Goal: Check status: Check status

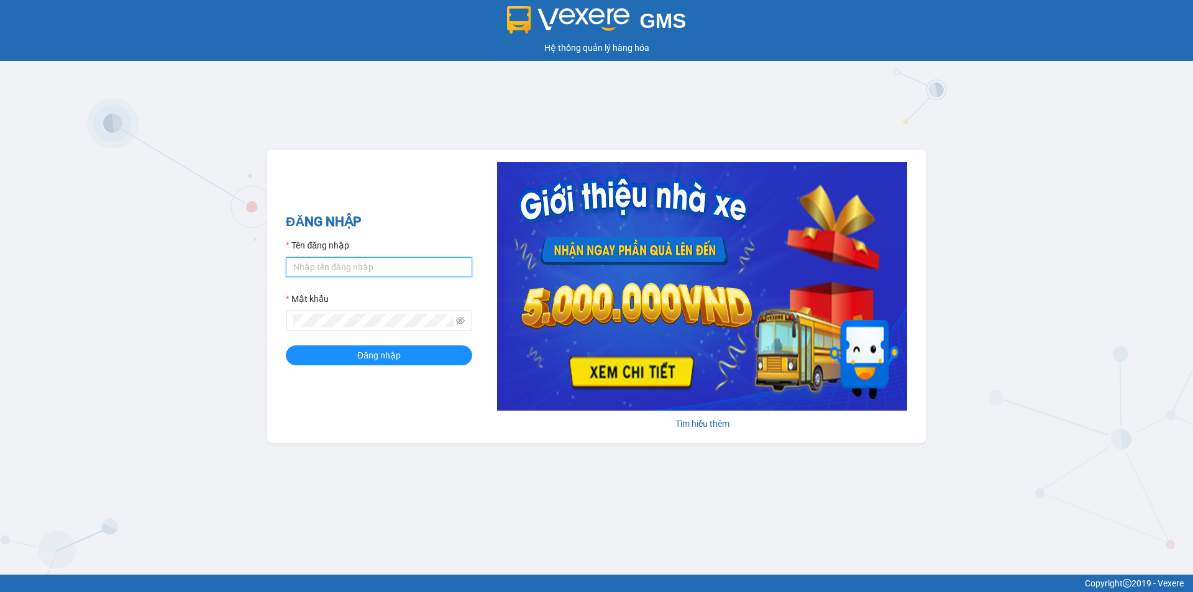
click at [311, 259] on input "Tên đăng nhập" at bounding box center [379, 267] width 186 height 20
type input "vinhthuyen.namhailimo"
click at [286, 346] on button "Đăng nhập" at bounding box center [379, 356] width 186 height 20
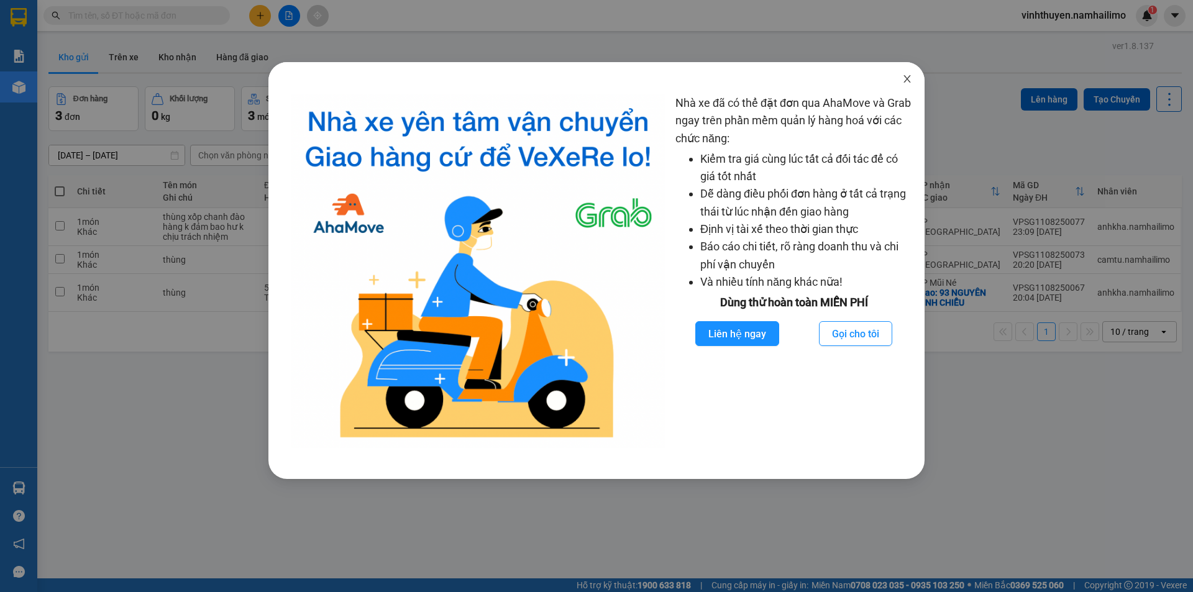
click at [912, 82] on span "Close" at bounding box center [907, 79] width 35 height 35
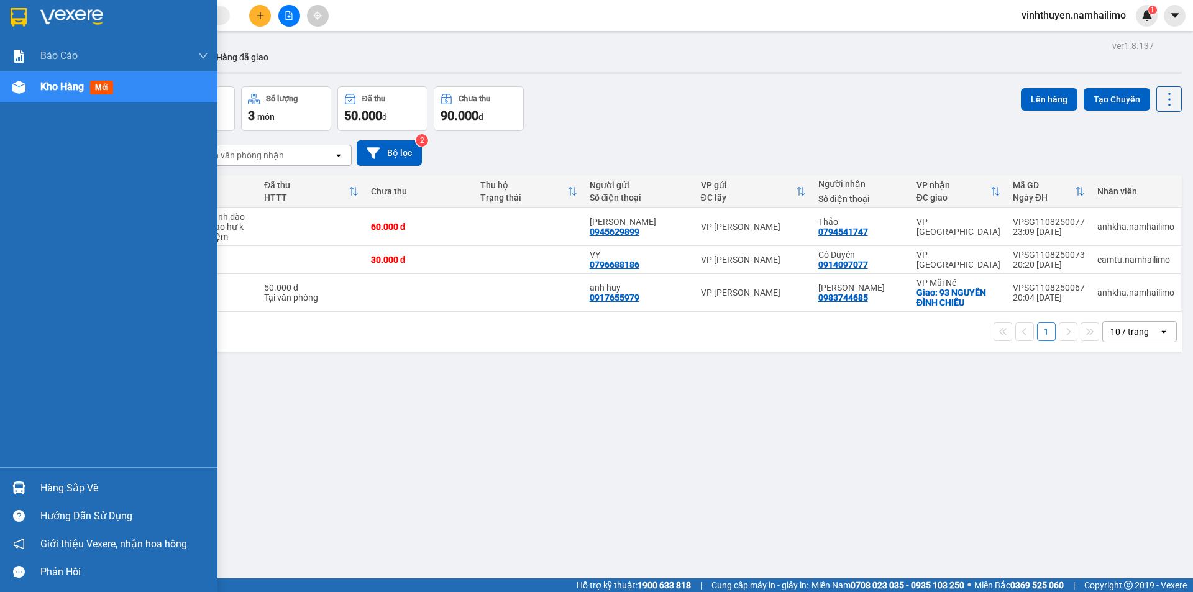
click at [103, 487] on div "Hàng sắp về" at bounding box center [124, 488] width 168 height 19
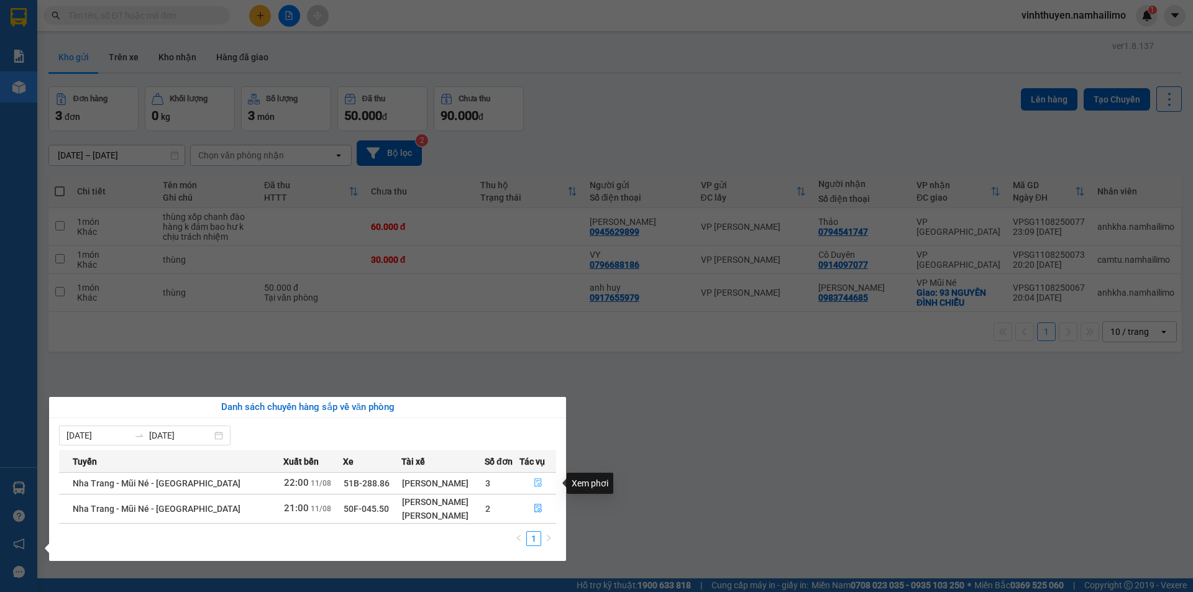
click at [540, 480] on icon "file-done" at bounding box center [538, 483] width 9 height 9
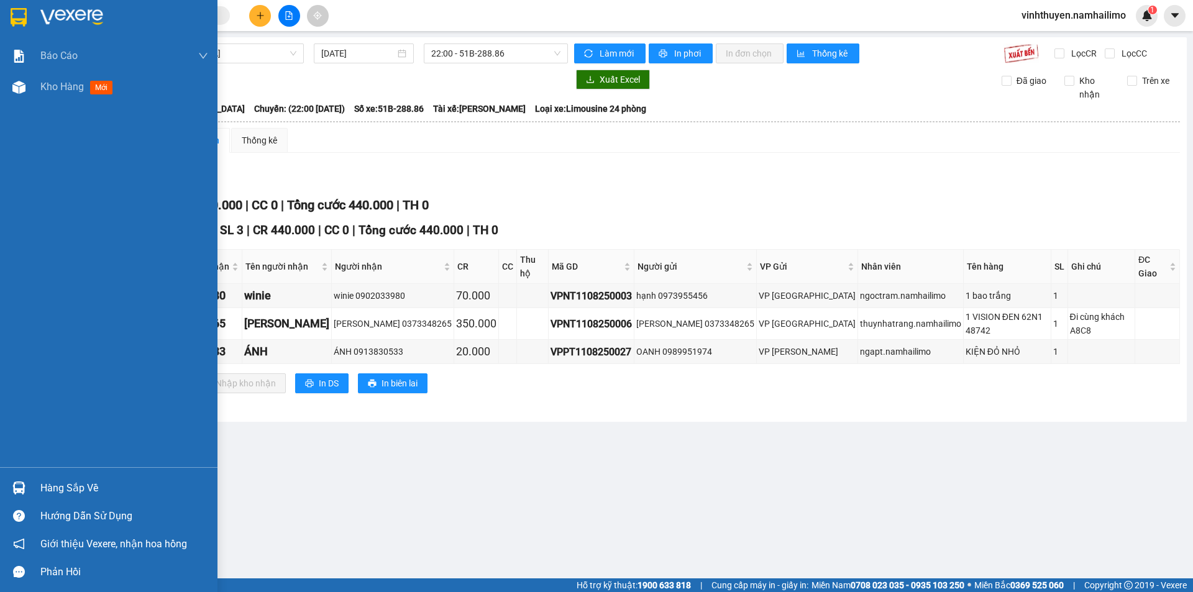
click at [17, 500] on div "Hàng sắp về" at bounding box center [109, 488] width 218 height 28
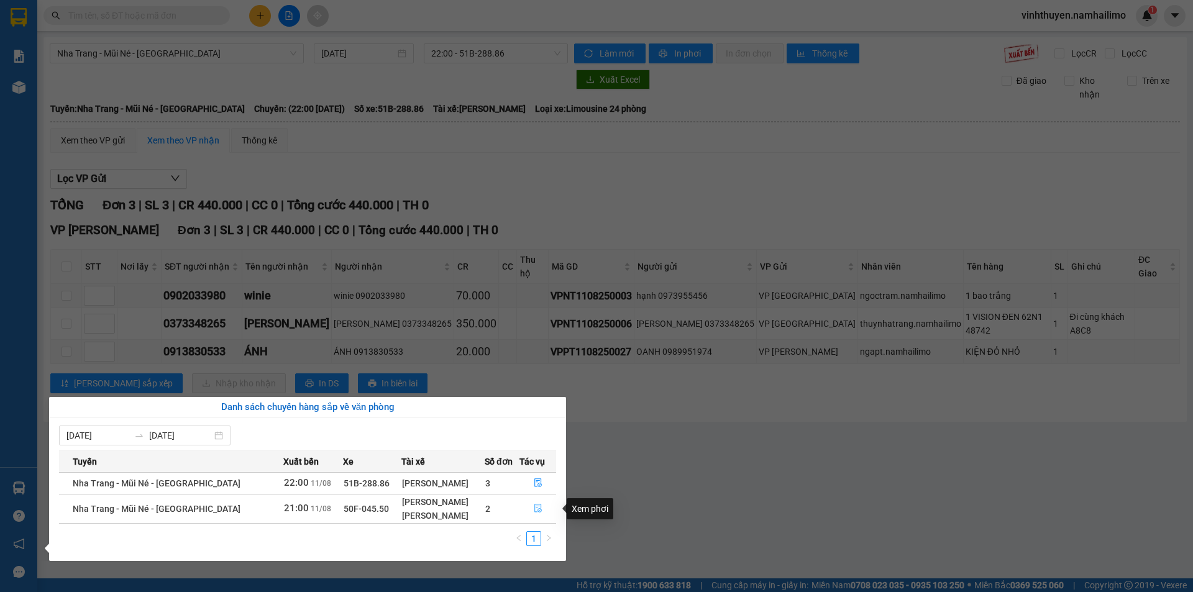
click at [530, 504] on button "button" at bounding box center [537, 509] width 35 height 20
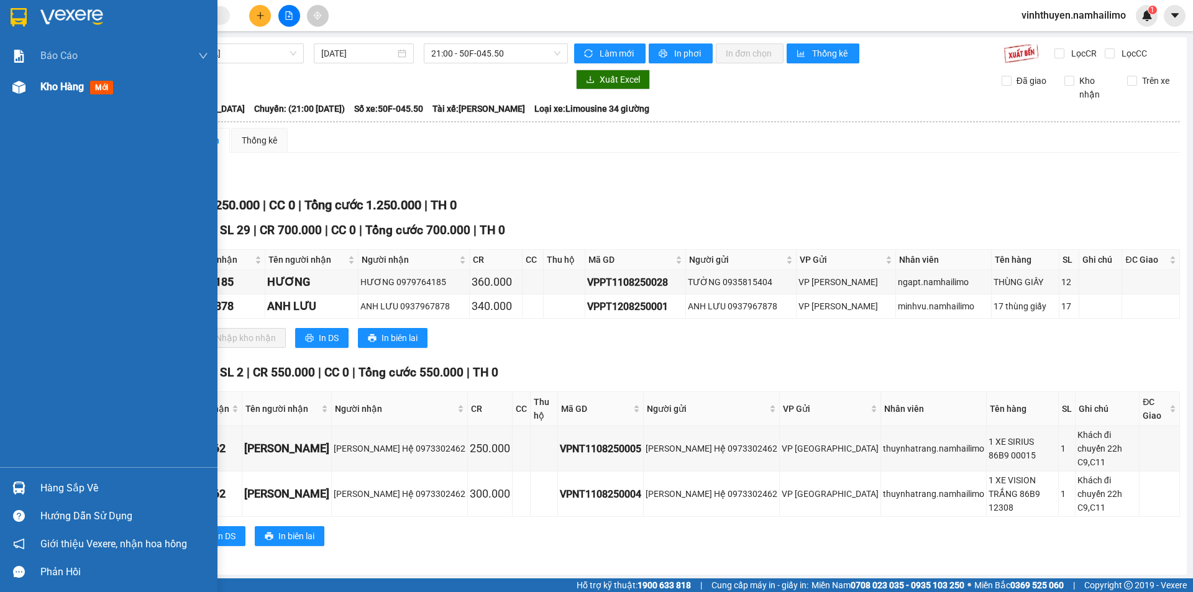
click at [71, 86] on span "Kho hàng" at bounding box center [62, 87] width 44 height 12
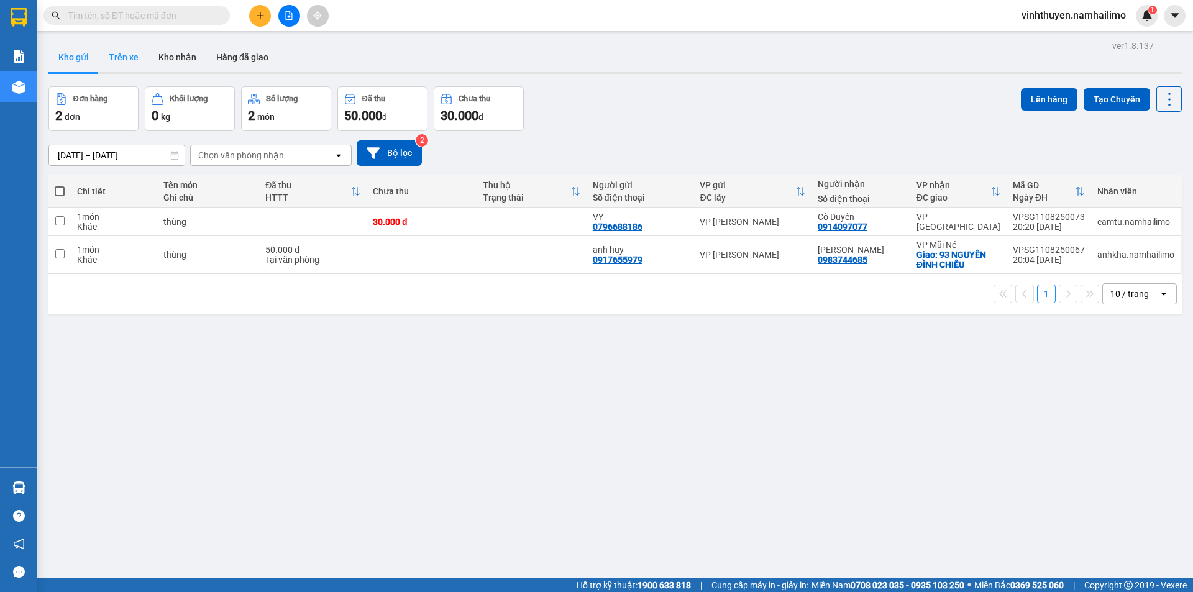
click at [117, 62] on button "Trên xe" at bounding box center [124, 57] width 50 height 30
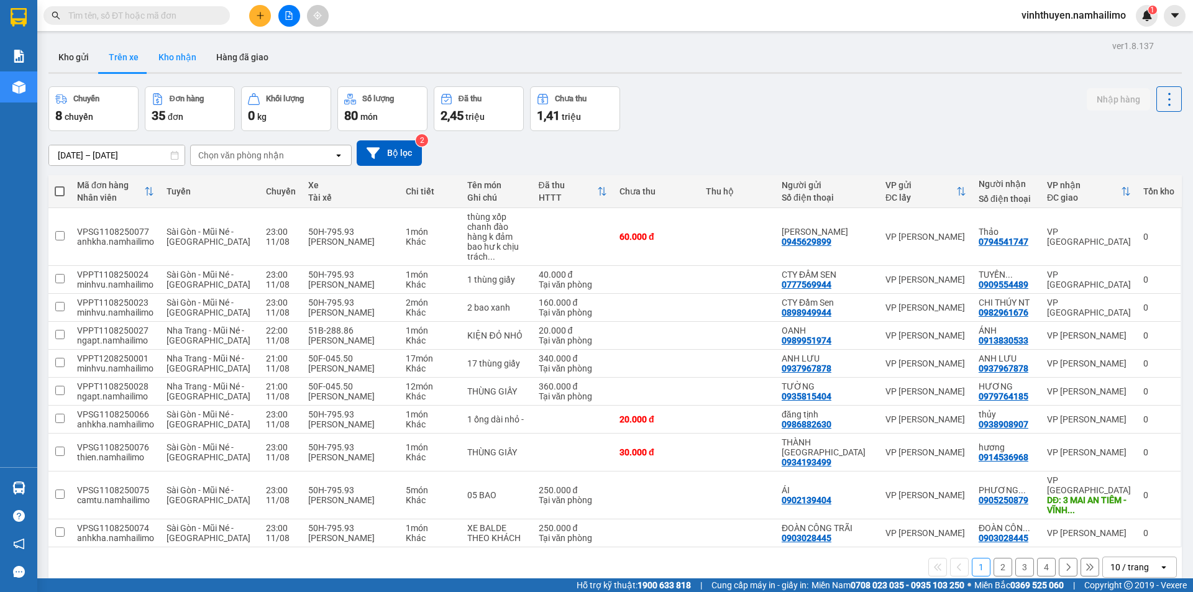
click at [164, 63] on button "Kho nhận" at bounding box center [178, 57] width 58 height 30
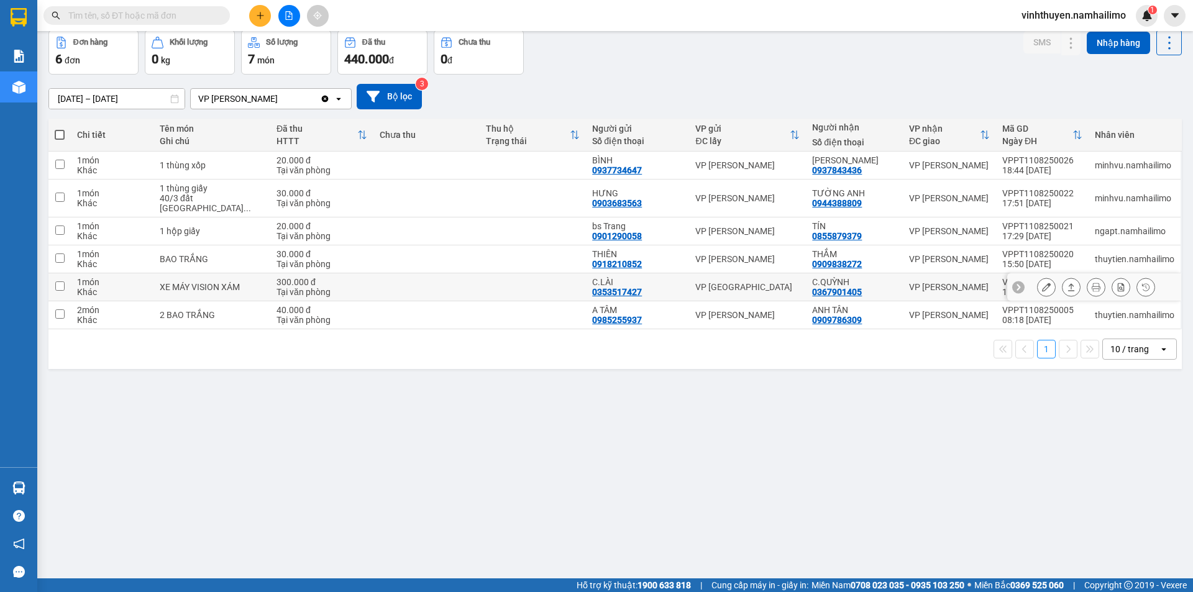
scroll to position [57, 0]
